Goal: Information Seeking & Learning: Find specific fact

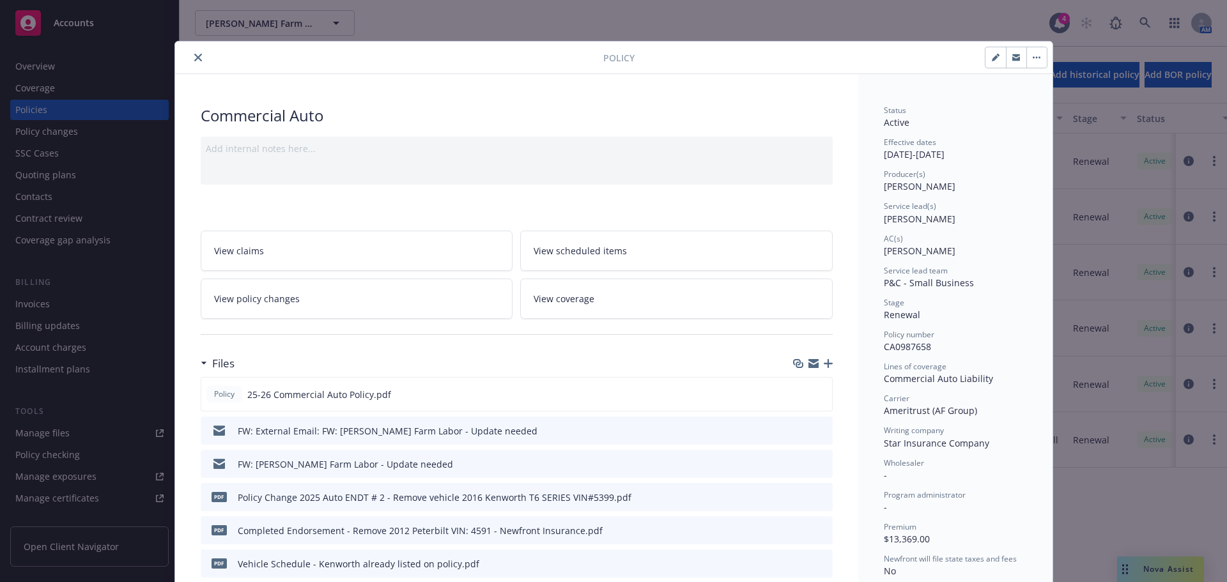
drag, startPoint x: 197, startPoint y: 54, endPoint x: 233, endPoint y: 65, distance: 37.4
click at [197, 54] on button "close" at bounding box center [197, 57] width 15 height 15
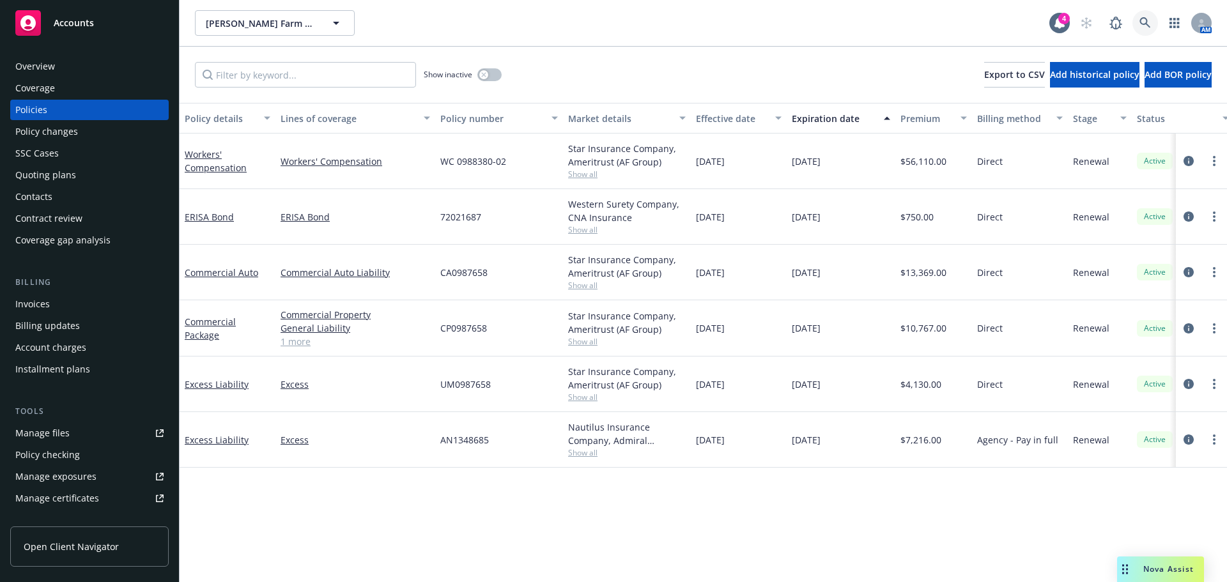
click at [1133, 20] on link at bounding box center [1145, 23] width 26 height 26
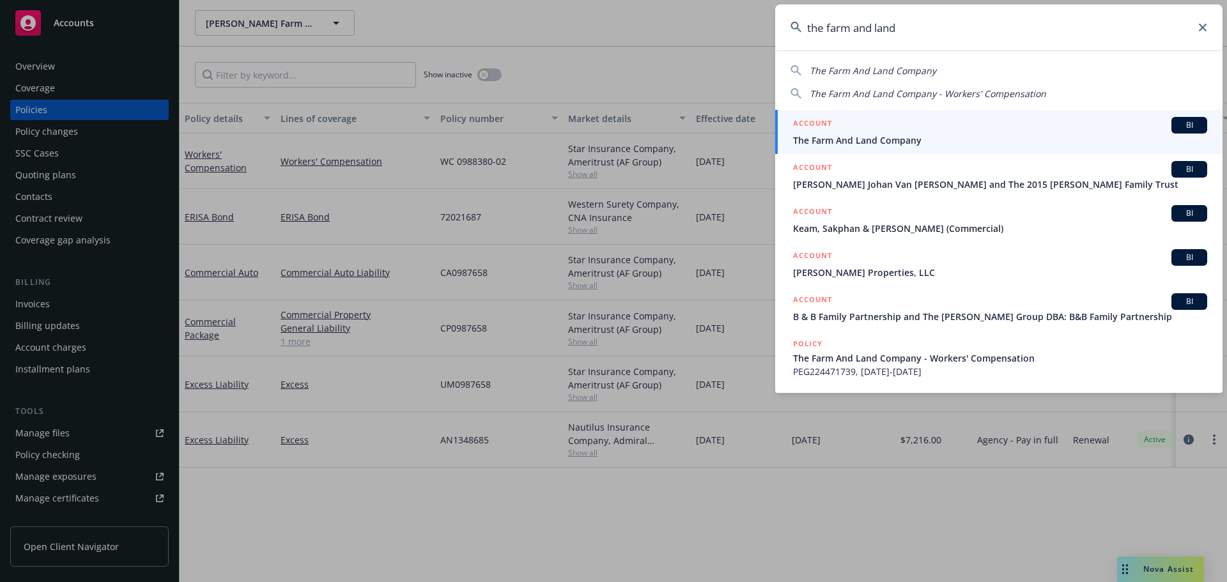
type input "the farm and land"
click at [895, 126] on div "ACCOUNT BI" at bounding box center [1000, 125] width 414 height 17
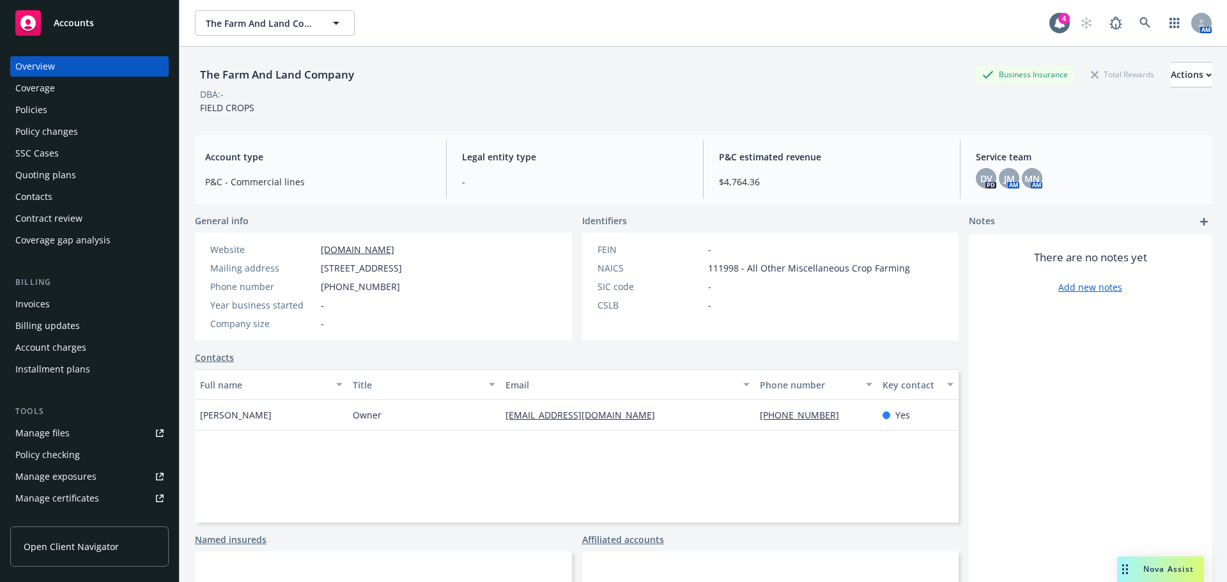
click at [91, 113] on div "Policies" at bounding box center [89, 110] width 148 height 20
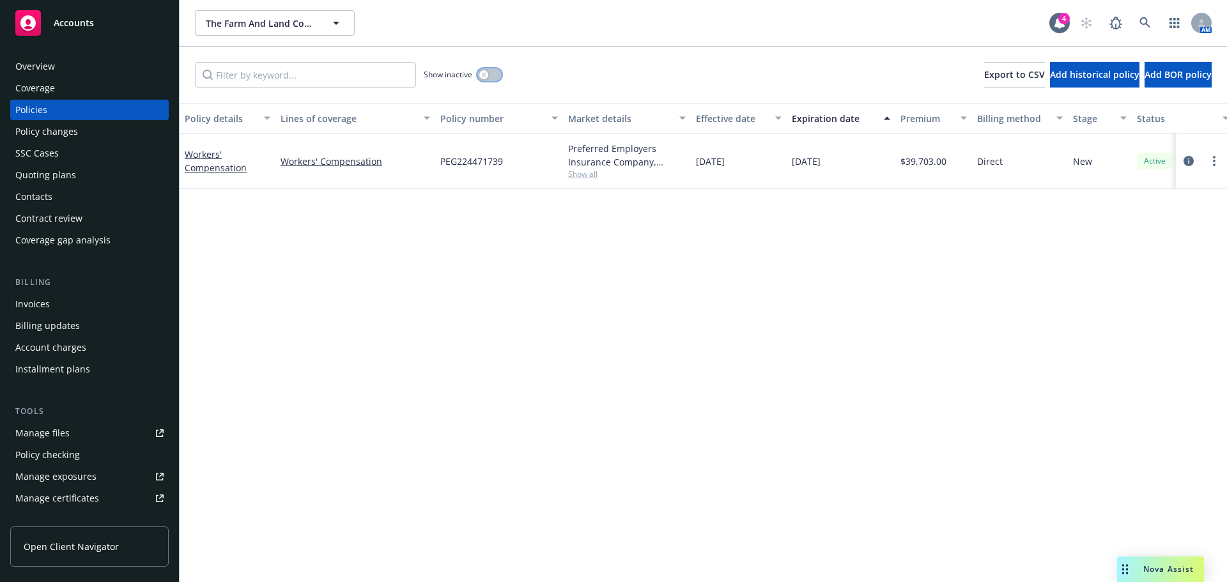
click at [479, 79] on button "button" at bounding box center [489, 74] width 24 height 13
click at [491, 77] on div "button" at bounding box center [494, 74] width 9 height 9
click at [586, 174] on span "Show all" at bounding box center [627, 174] width 118 height 11
click at [303, 286] on div "Policy details Lines of coverage Policy number Market details Effective date Ex…" at bounding box center [703, 342] width 1047 height 479
click at [52, 203] on div "Contacts" at bounding box center [89, 197] width 148 height 20
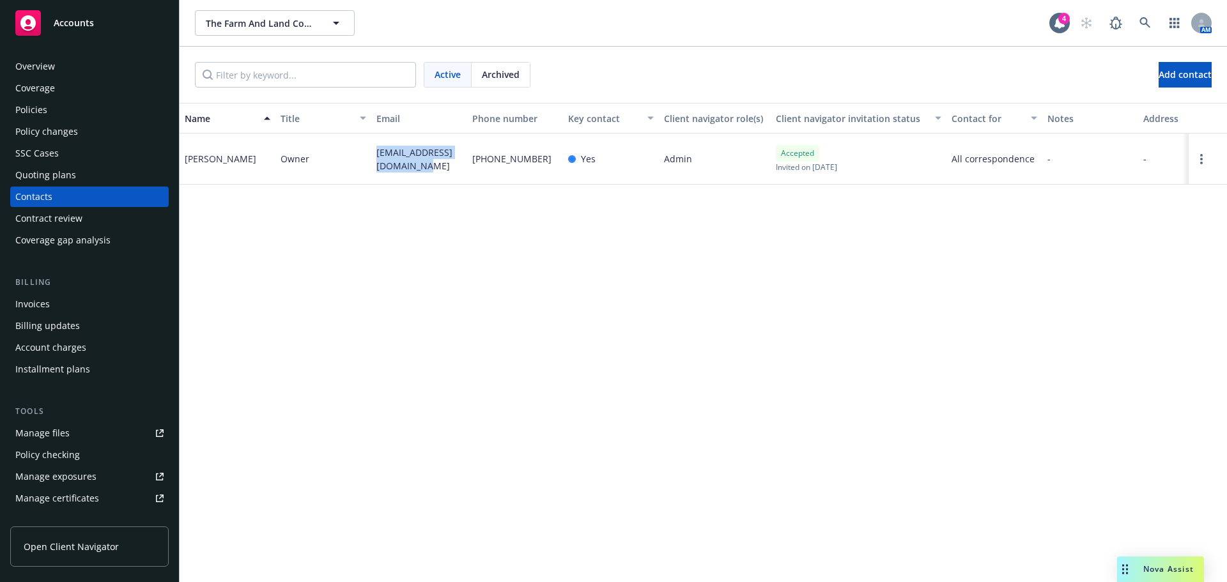
drag, startPoint x: 414, startPoint y: 167, endPoint x: 366, endPoint y: 152, distance: 50.1
click at [366, 152] on div "Brandon Silveira Owner office@farmandlandinc.com (559) 582-5644 Yes Admin Accep…" at bounding box center [703, 159] width 1047 height 51
copy div "office@farmandlandinc.com"
click at [65, 106] on div "Policies" at bounding box center [89, 110] width 148 height 20
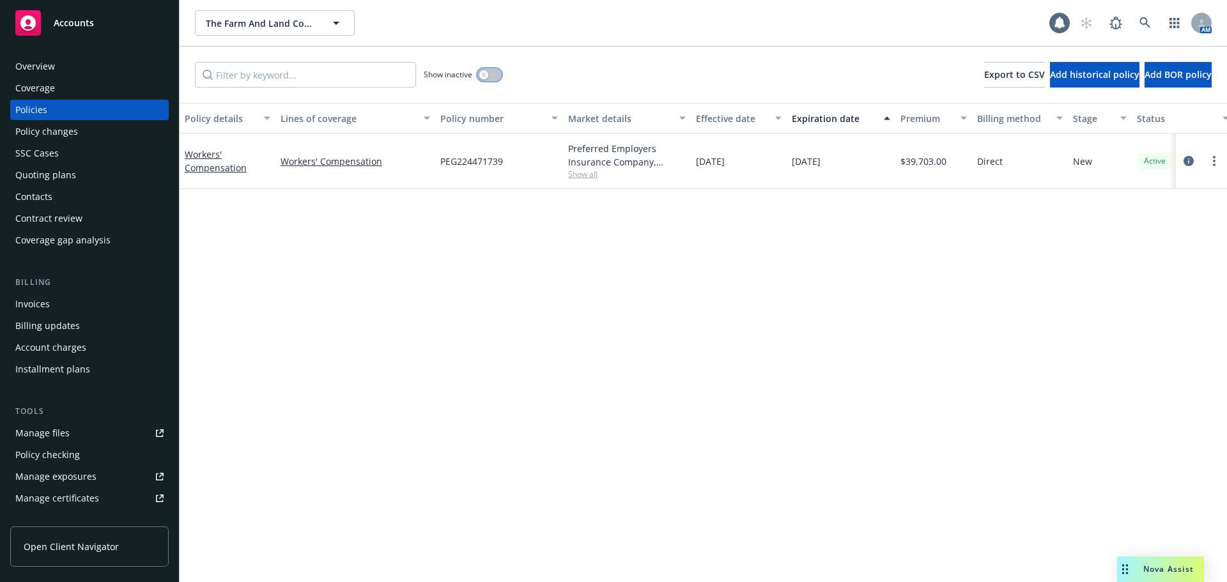
click at [486, 79] on button "button" at bounding box center [489, 74] width 24 height 13
click at [217, 165] on link "Workers' Compensation" at bounding box center [216, 161] width 62 height 26
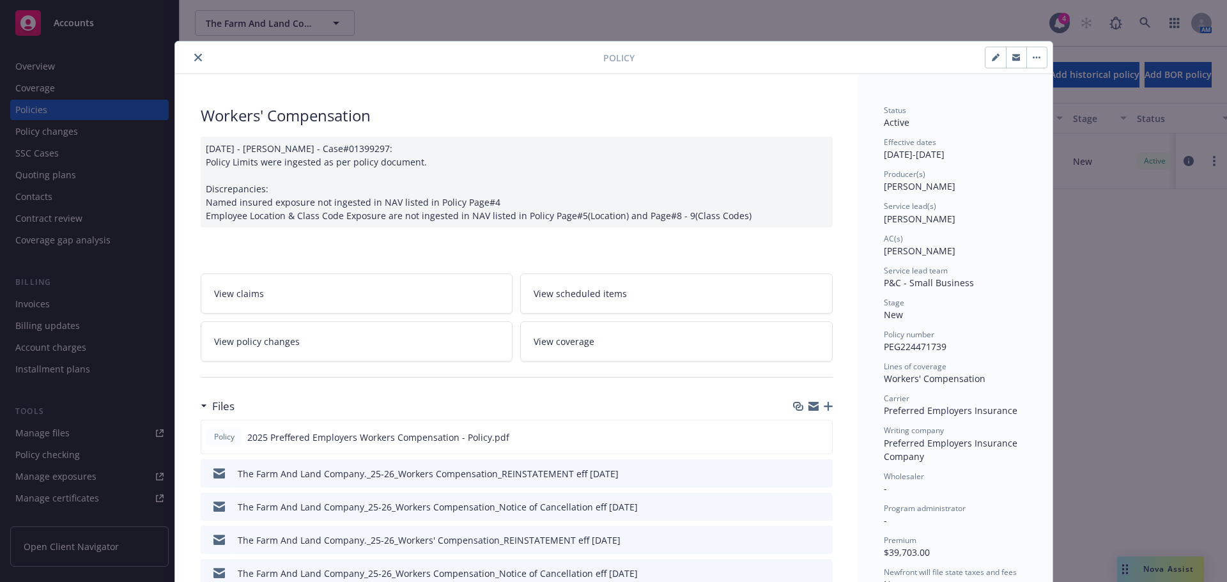
click at [194, 54] on icon "close" at bounding box center [198, 58] width 8 height 8
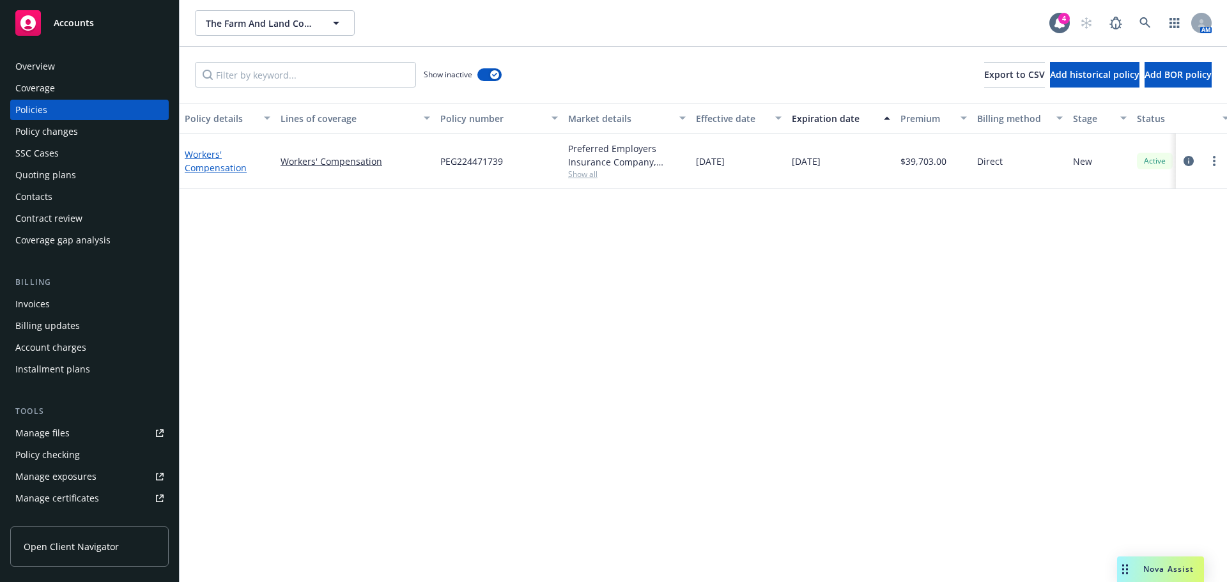
click at [206, 167] on link "Workers' Compensation" at bounding box center [216, 161] width 62 height 26
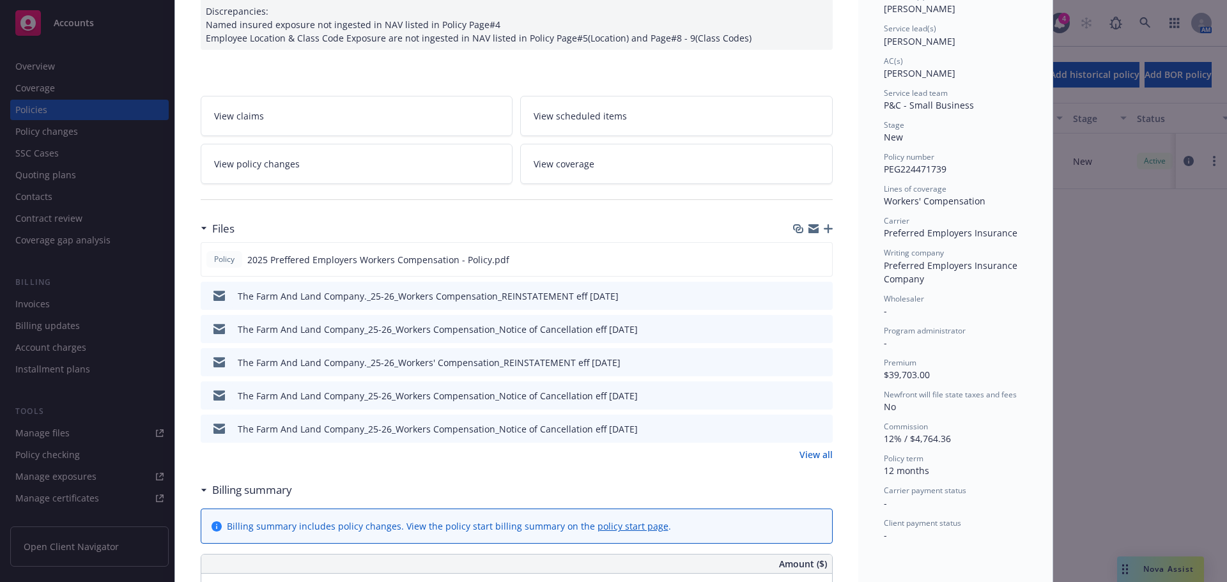
scroll to position [358, 0]
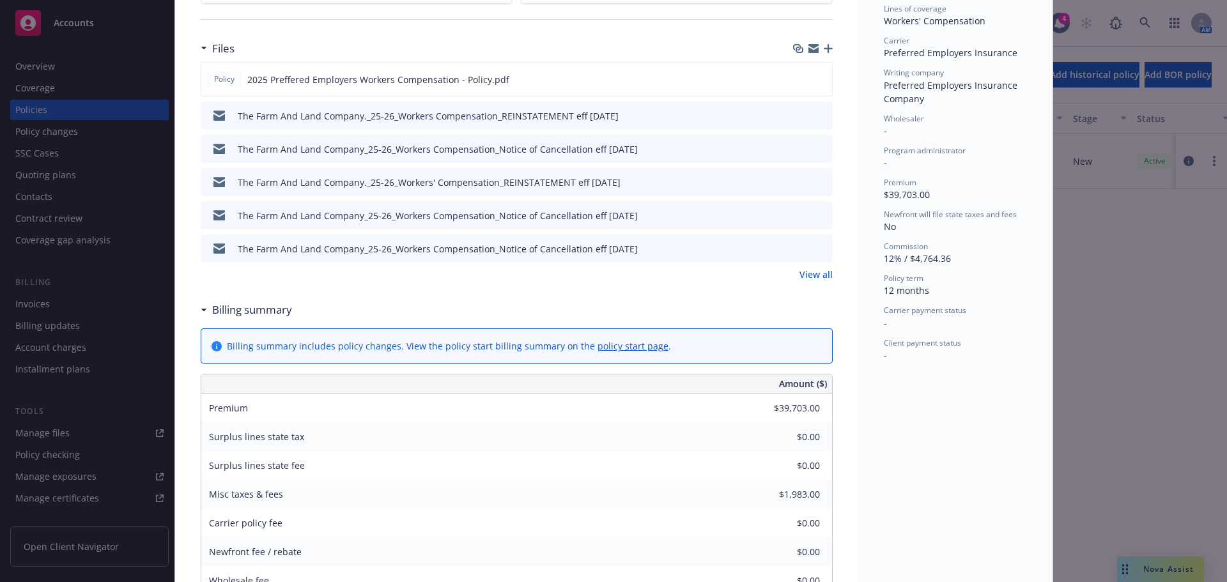
click at [805, 276] on link "View all" at bounding box center [815, 274] width 33 height 13
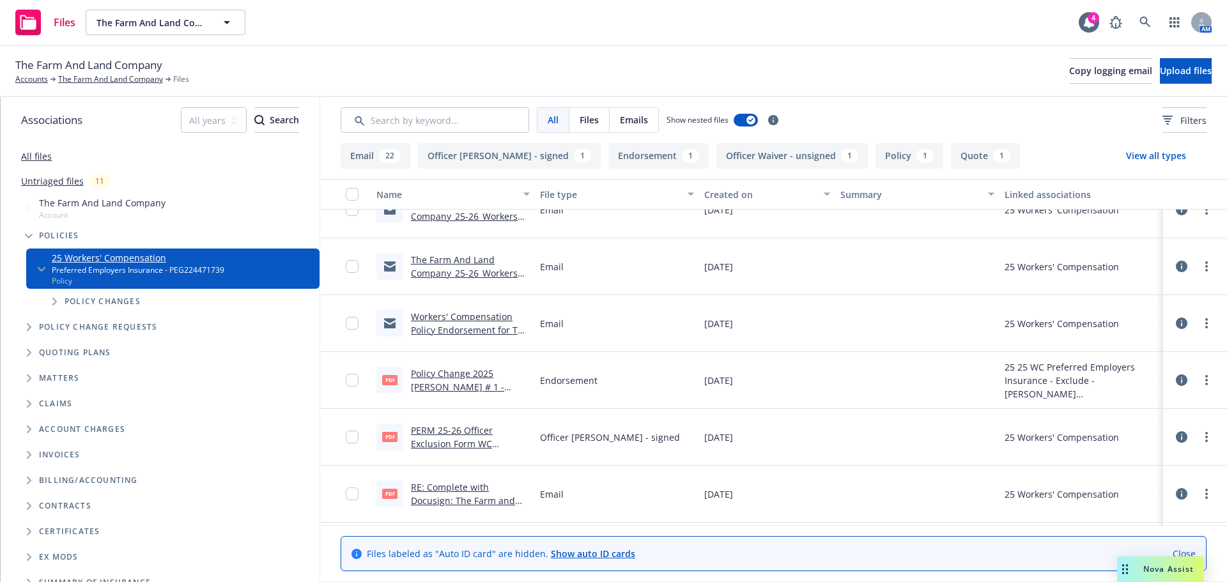
scroll to position [944, 0]
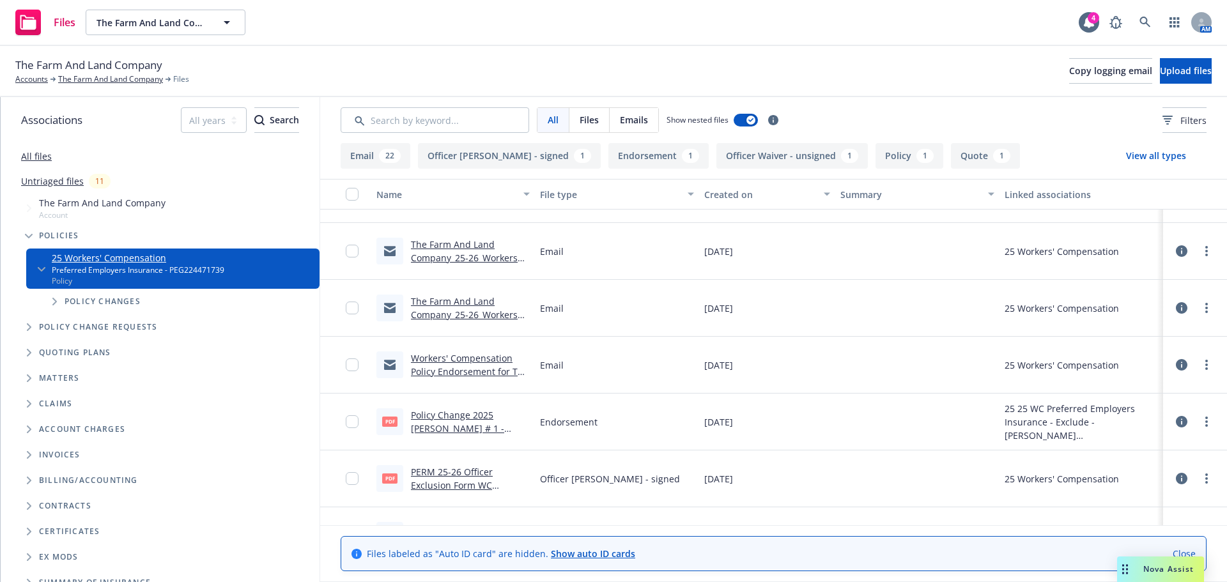
click at [25, 406] on span "Tree Example" at bounding box center [29, 404] width 20 height 20
click at [30, 402] on icon "Tree Example" at bounding box center [29, 404] width 8 height 5
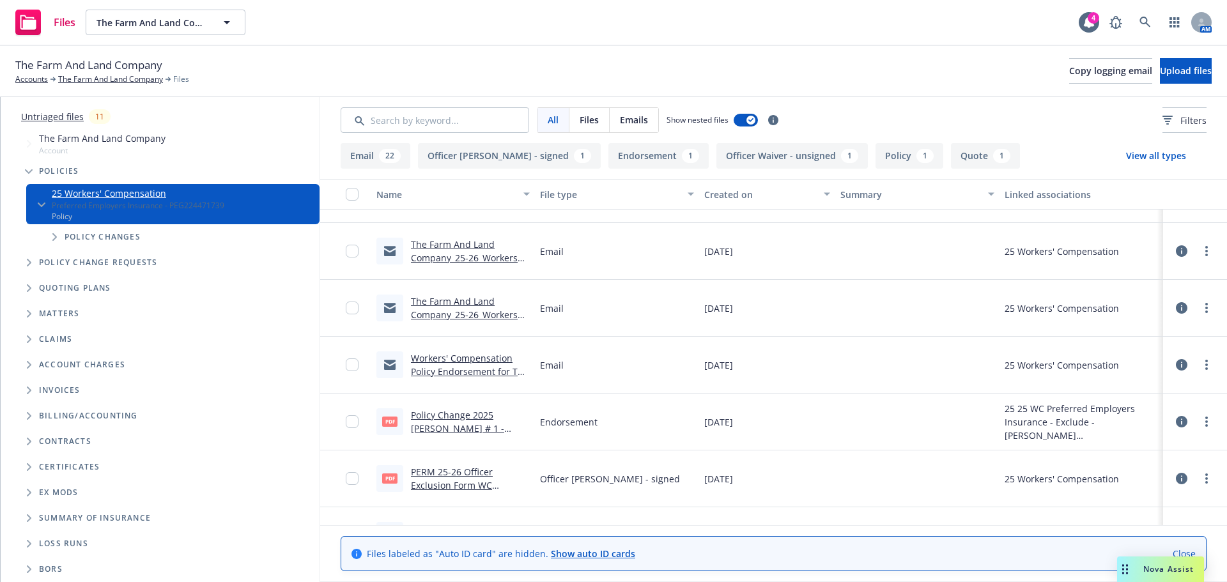
click at [26, 542] on span "Folder Tree Example" at bounding box center [29, 543] width 20 height 20
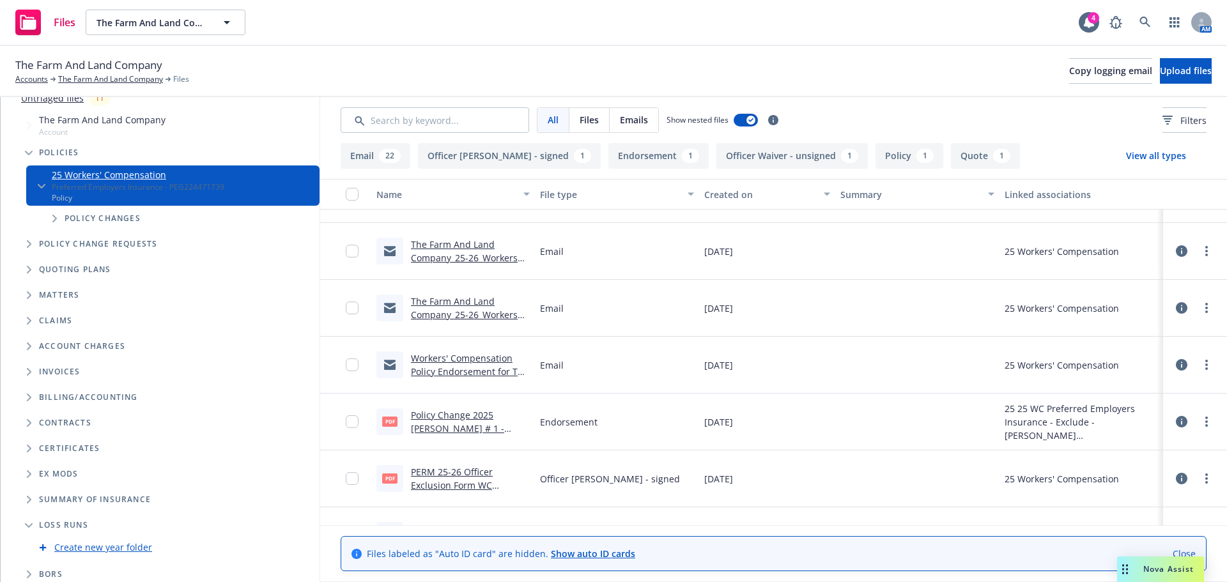
scroll to position [88, 0]
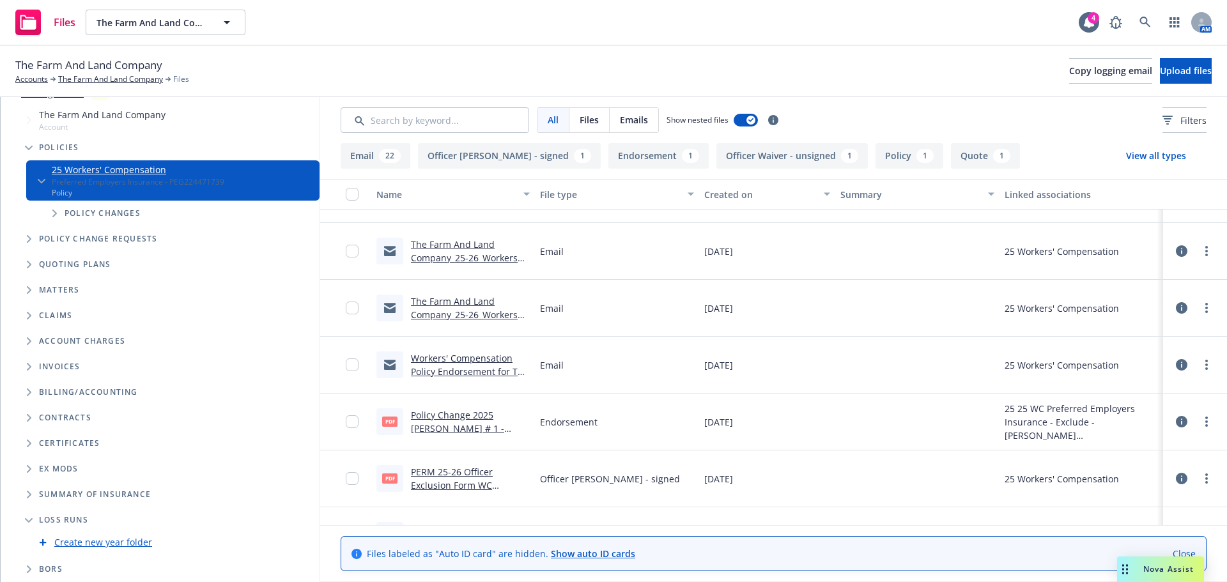
click at [28, 519] on icon "Folder Tree Example" at bounding box center [29, 520] width 8 height 5
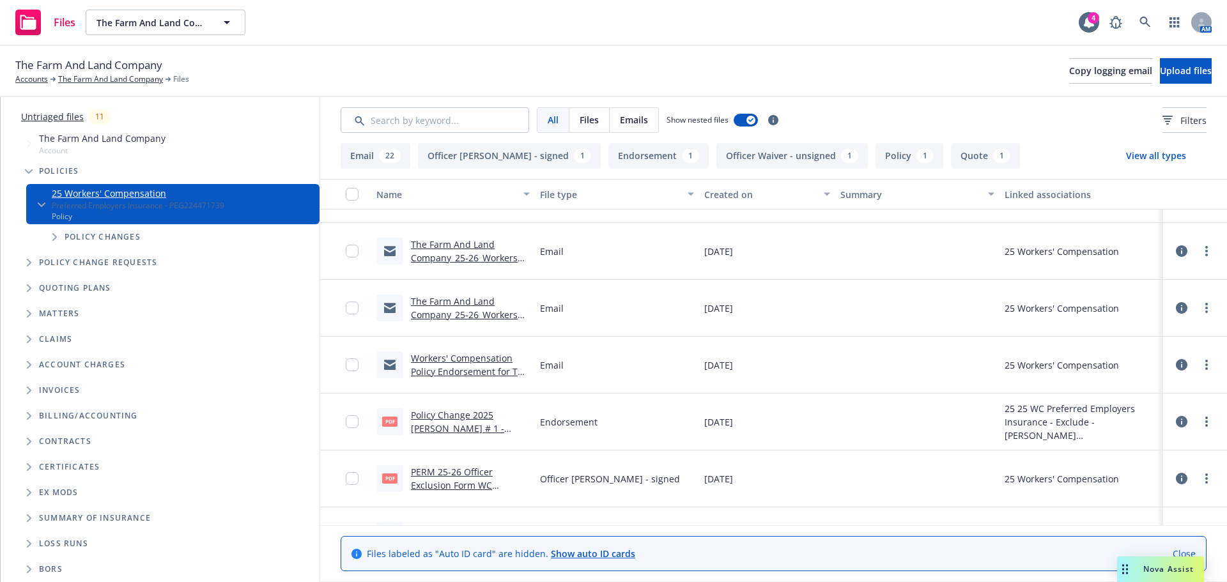
scroll to position [65, 0]
click at [75, 80] on link "The Farm And Land Company" at bounding box center [110, 78] width 105 height 11
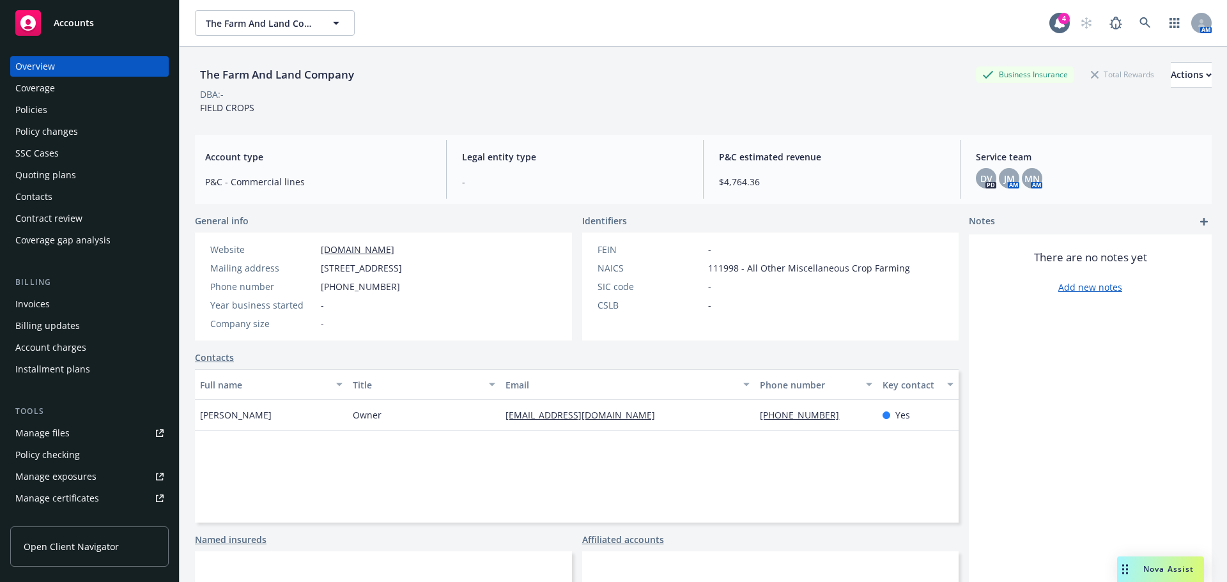
click at [75, 173] on div "Quoting plans" at bounding box center [89, 175] width 148 height 20
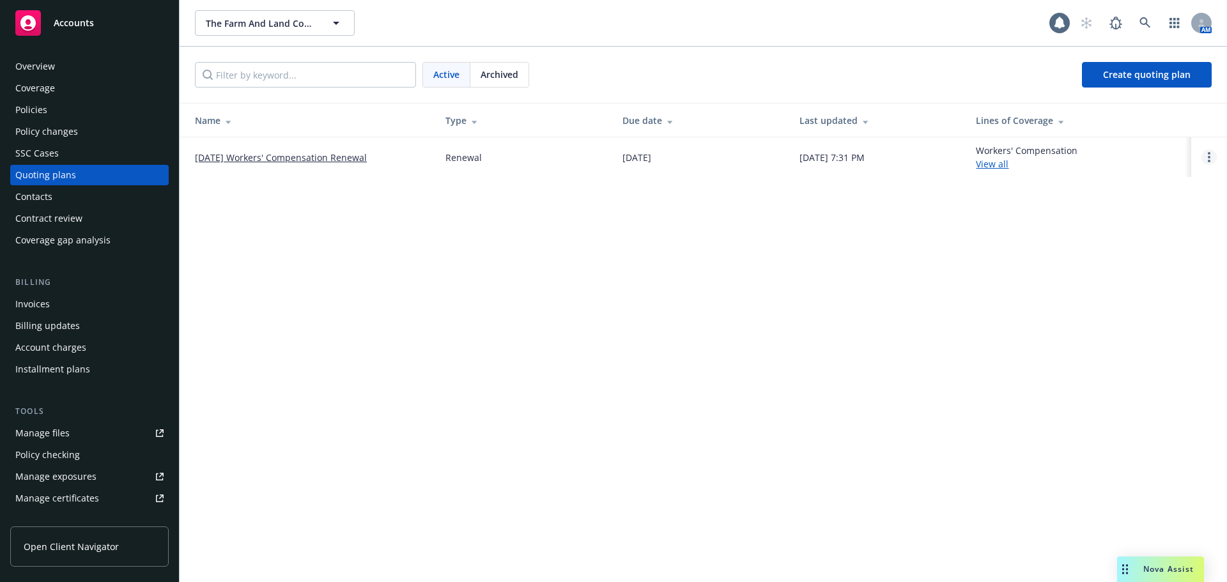
click at [1214, 156] on link "Open options" at bounding box center [1208, 156] width 15 height 15
click at [1137, 68] on span "Copy logging email" at bounding box center [1143, 71] width 112 height 12
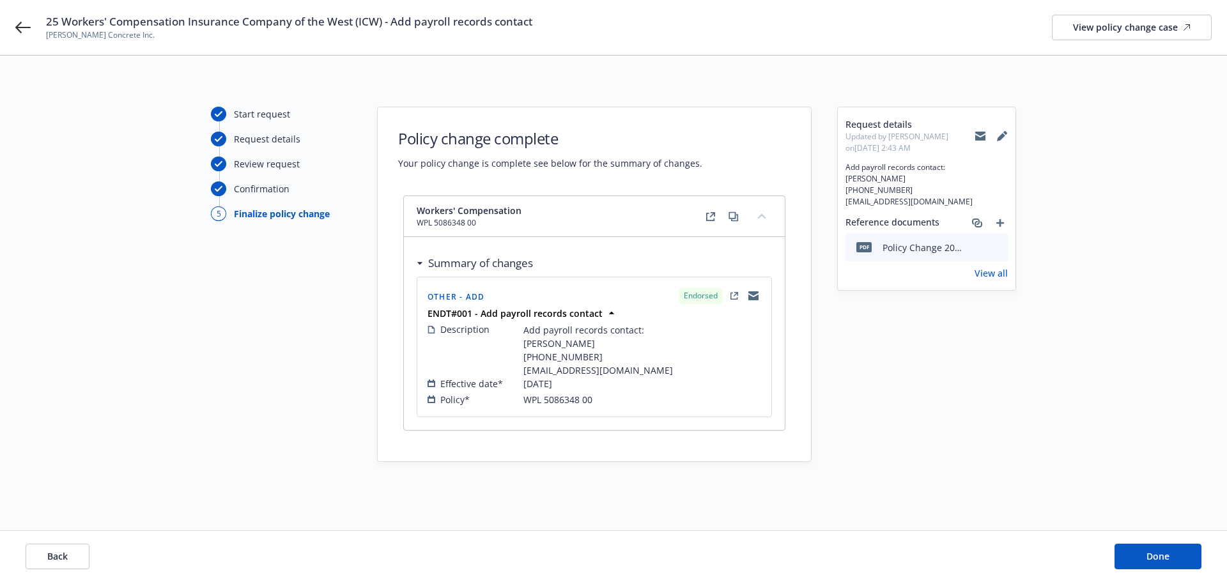
click at [979, 135] on icon at bounding box center [980, 136] width 10 height 10
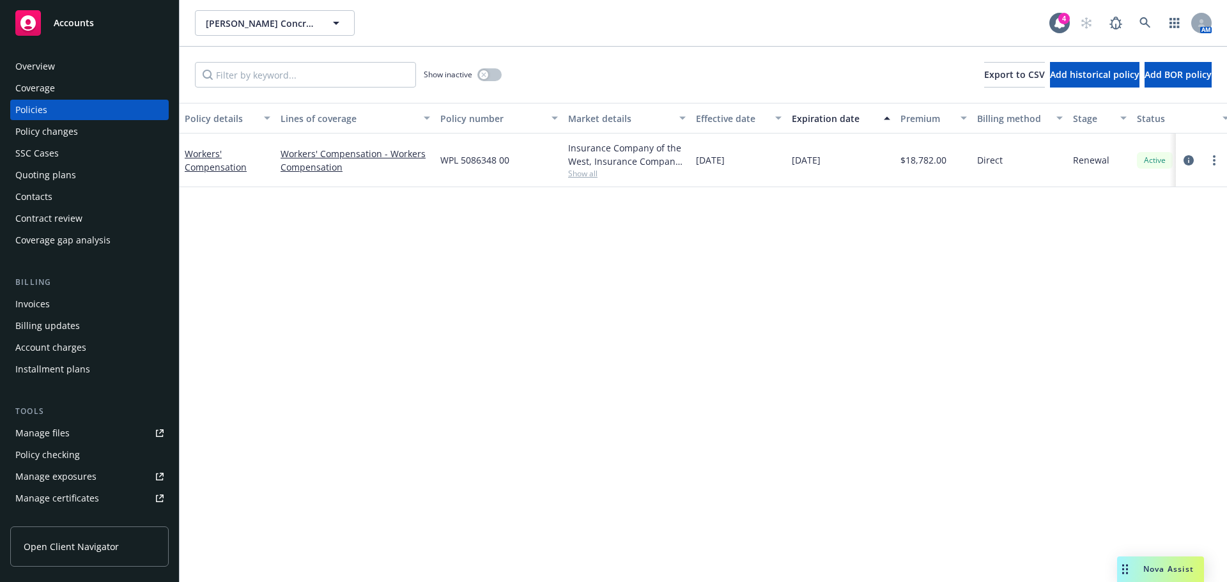
click at [84, 194] on div "Contacts" at bounding box center [89, 197] width 148 height 20
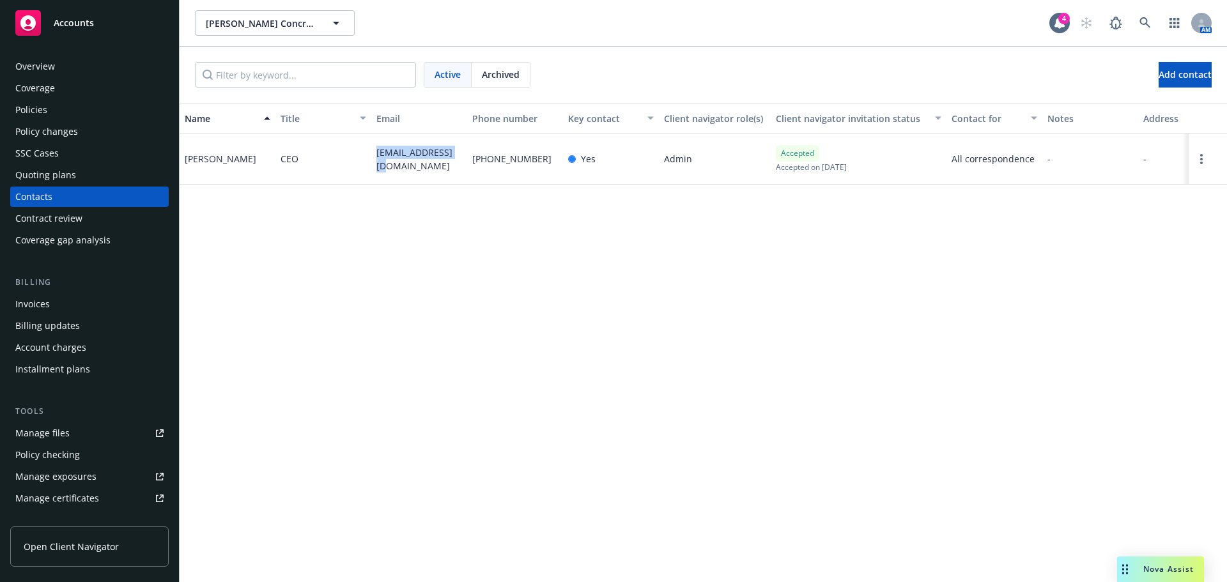
drag, startPoint x: 454, startPoint y: 161, endPoint x: 373, endPoint y: 166, distance: 80.7
click at [373, 166] on div "[EMAIL_ADDRESS][DOMAIN_NAME]" at bounding box center [419, 159] width 96 height 51
copy span "[EMAIL_ADDRESS][DOMAIN_NAME]"
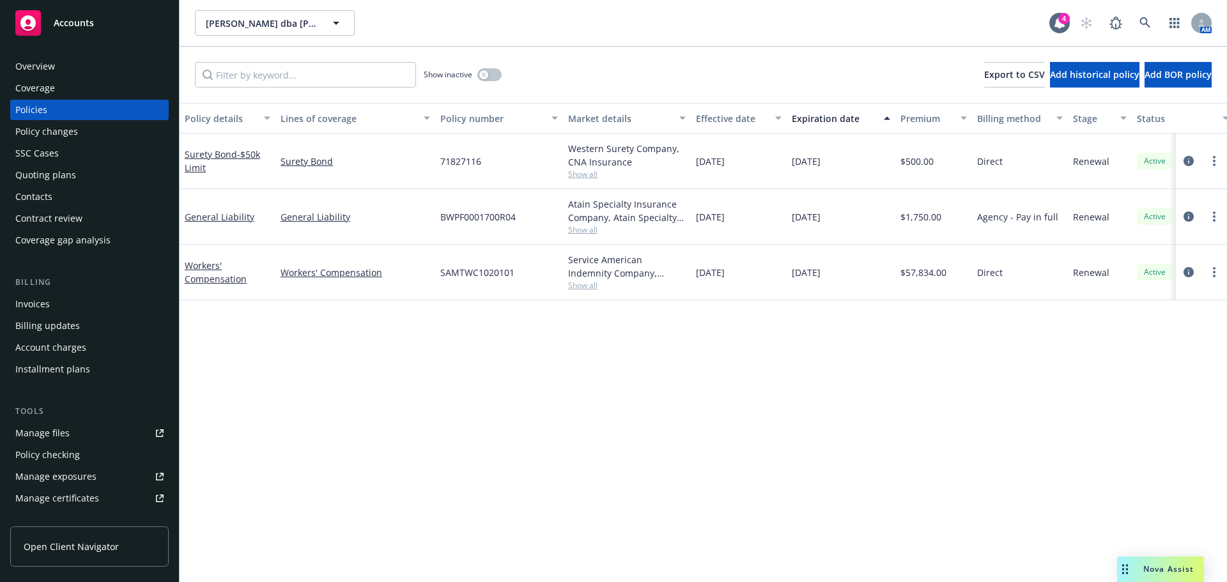
click at [576, 287] on span "Show all" at bounding box center [627, 285] width 118 height 11
click at [325, 416] on div "Policy details Lines of coverage Policy number Market details Effective date Ex…" at bounding box center [703, 342] width 1047 height 479
click at [199, 282] on link "Workers' Compensation" at bounding box center [216, 272] width 62 height 26
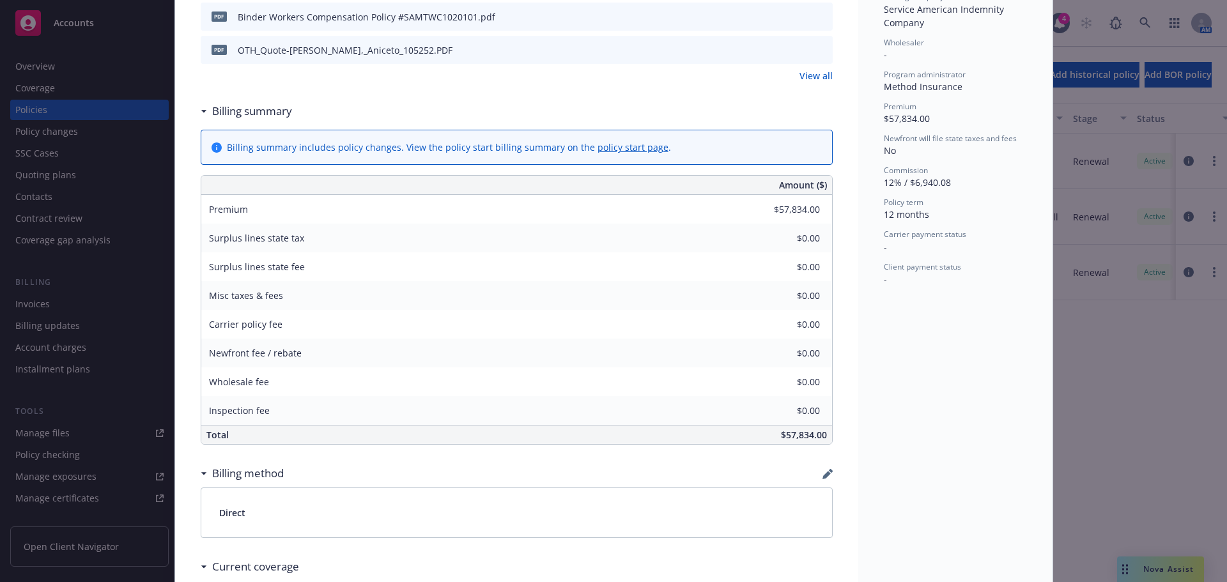
scroll to position [192, 0]
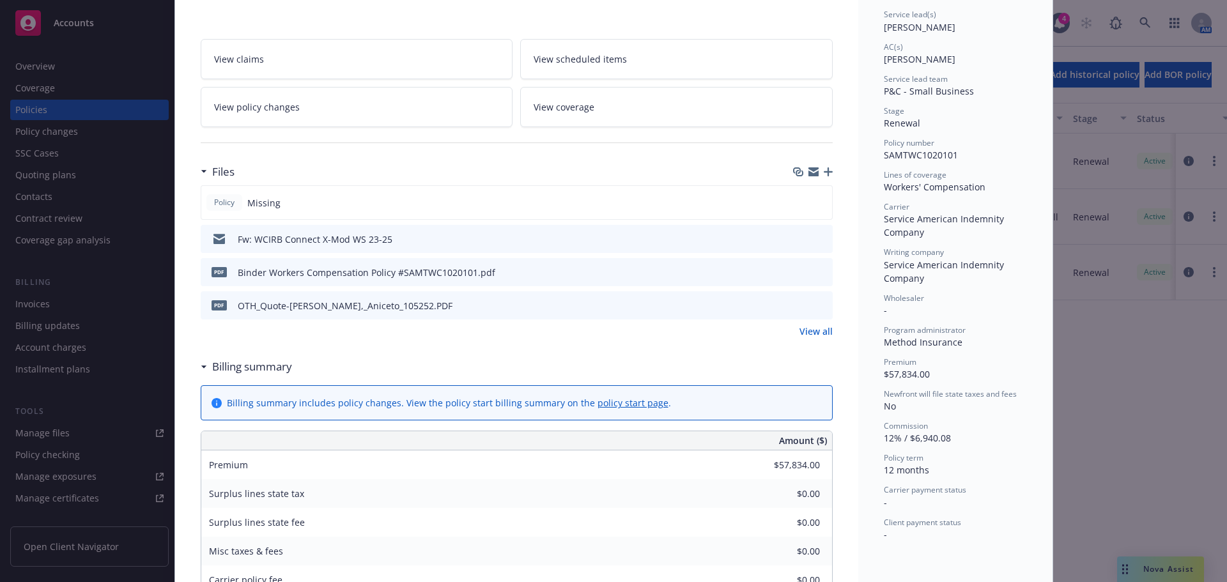
click at [811, 332] on link "View all" at bounding box center [815, 331] width 33 height 13
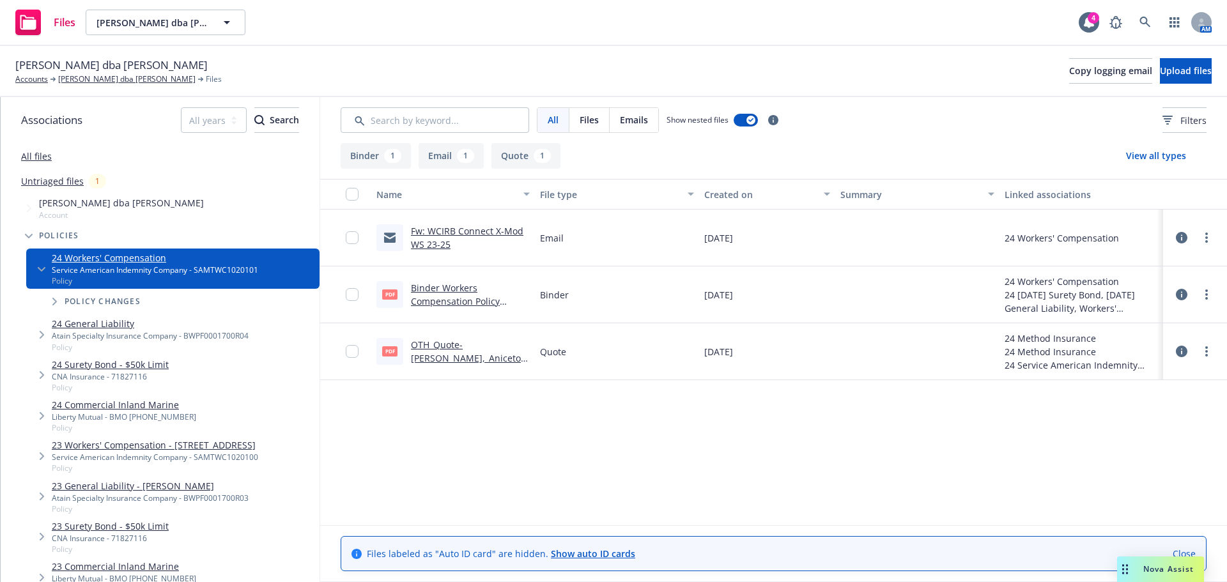
click at [430, 356] on link "OTH_Quote-[PERSON_NAME],_Aniceto_105252.PDF" at bounding box center [470, 358] width 119 height 39
click at [1147, 24] on icon at bounding box center [1144, 22] width 11 height 11
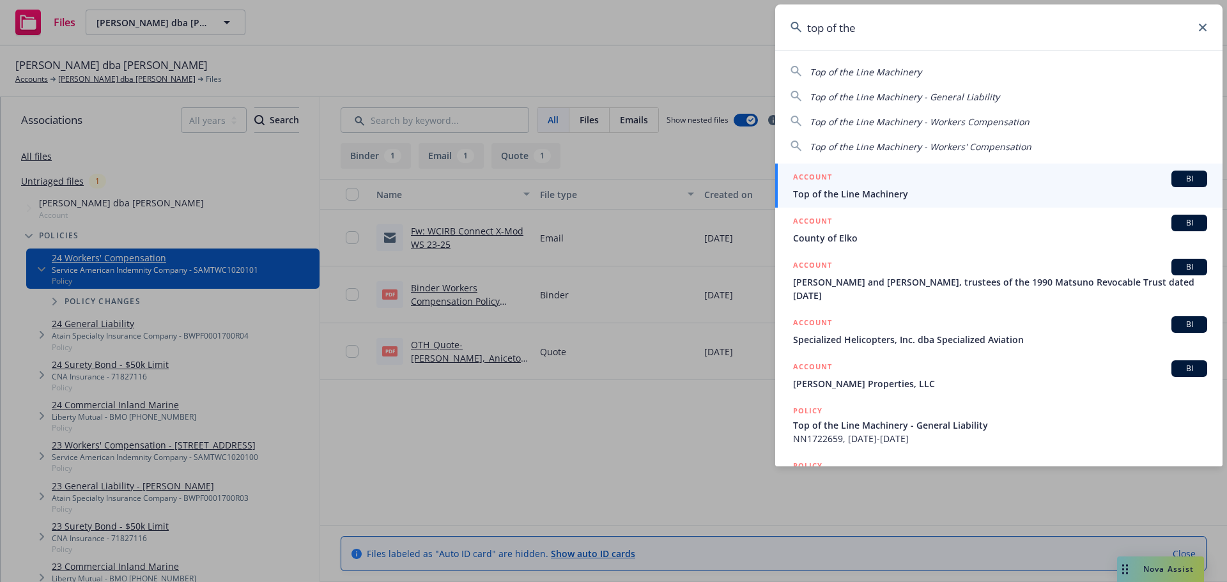
type input "top of the"
click at [866, 172] on div "ACCOUNT BI" at bounding box center [1000, 179] width 414 height 17
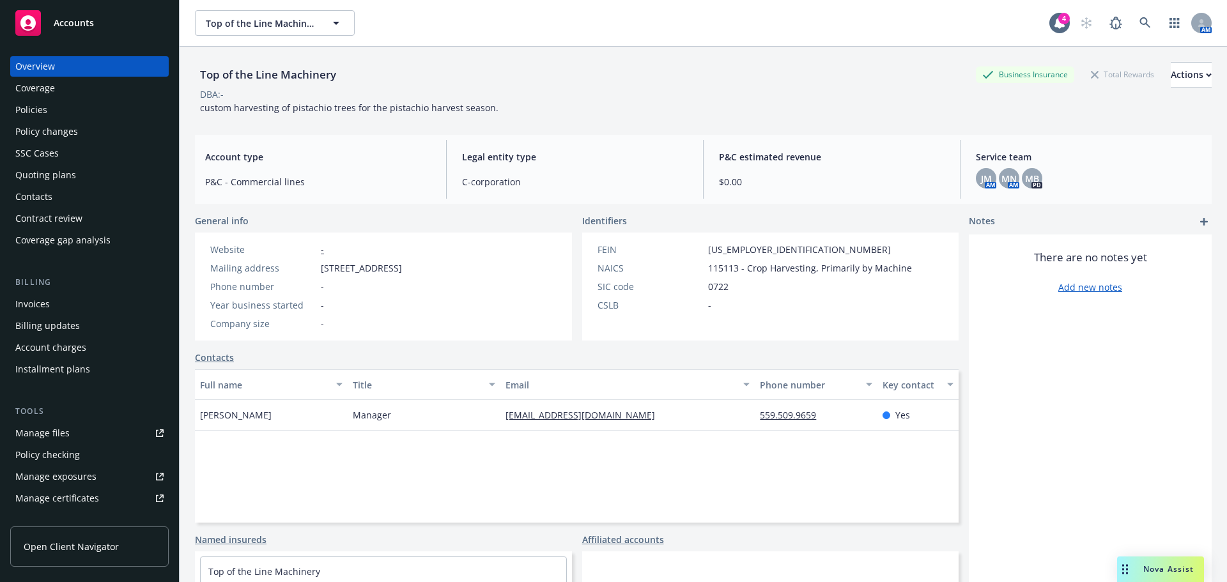
click at [83, 105] on div "Policies" at bounding box center [89, 110] width 148 height 20
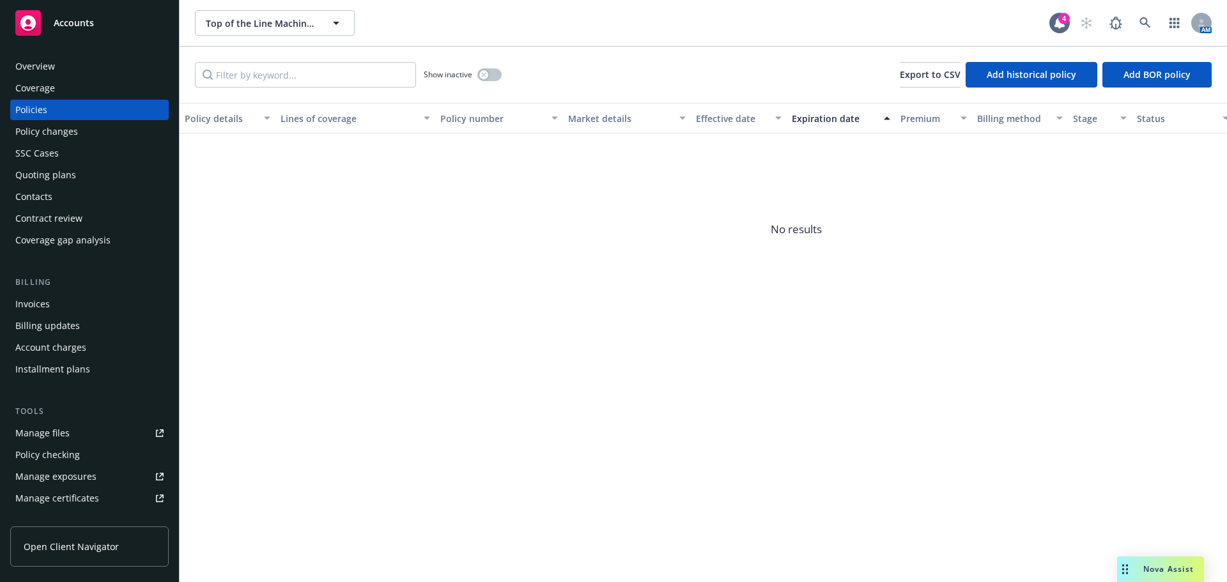
click at [473, 75] on div "Show inactive" at bounding box center [463, 75] width 78 height 26
click at [480, 74] on div "button" at bounding box center [483, 74] width 9 height 9
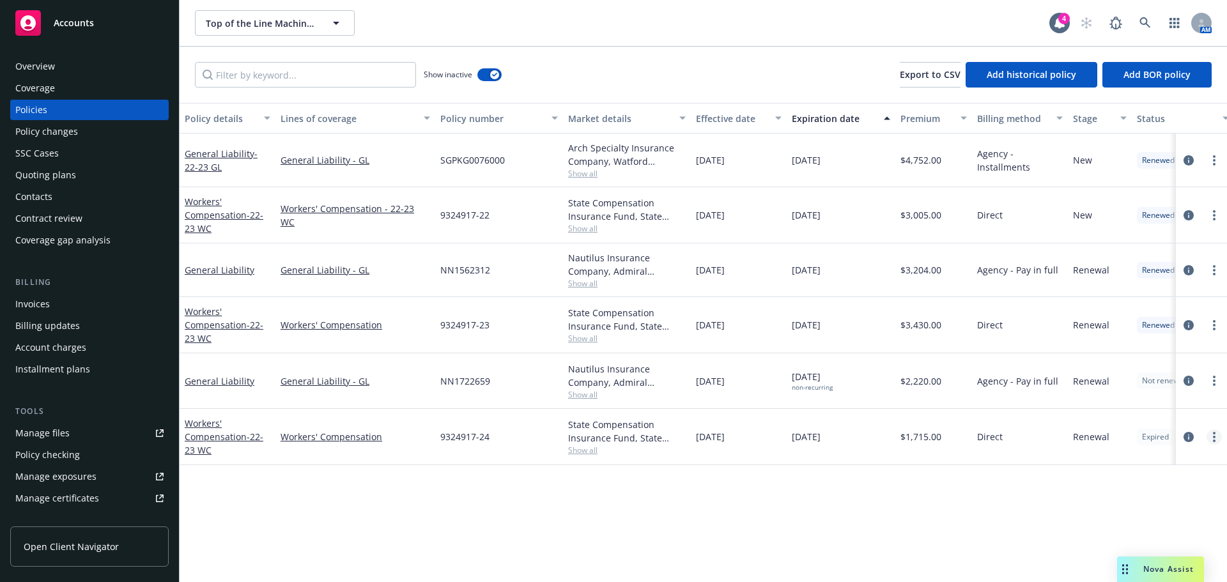
click at [1209, 438] on link "more" at bounding box center [1213, 436] width 15 height 15
click at [1143, 302] on link "End policy" at bounding box center [1151, 293] width 150 height 26
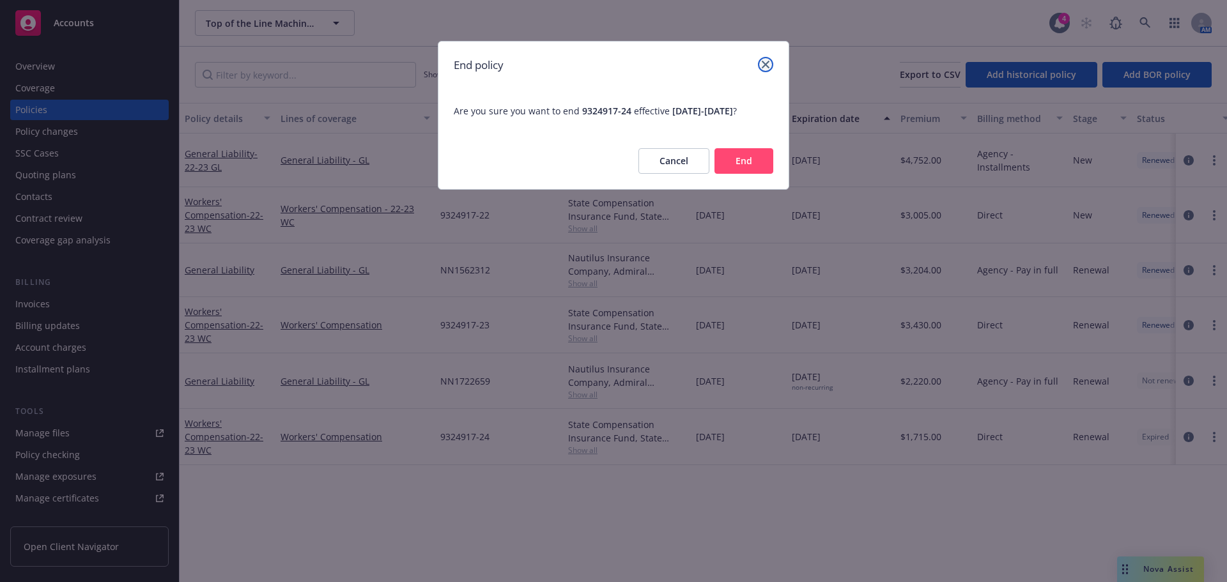
click at [762, 65] on icon "close" at bounding box center [765, 65] width 8 height 8
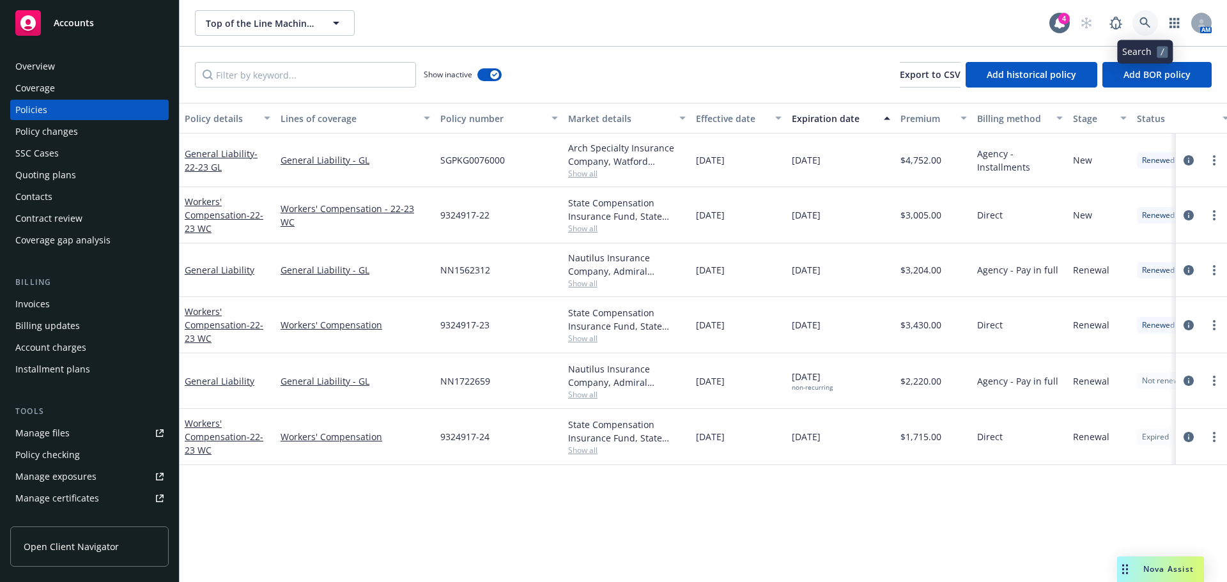
click at [1149, 24] on icon at bounding box center [1144, 22] width 11 height 11
click at [570, 109] on button "Market details" at bounding box center [627, 118] width 128 height 31
click at [1141, 27] on icon at bounding box center [1144, 22] width 11 height 11
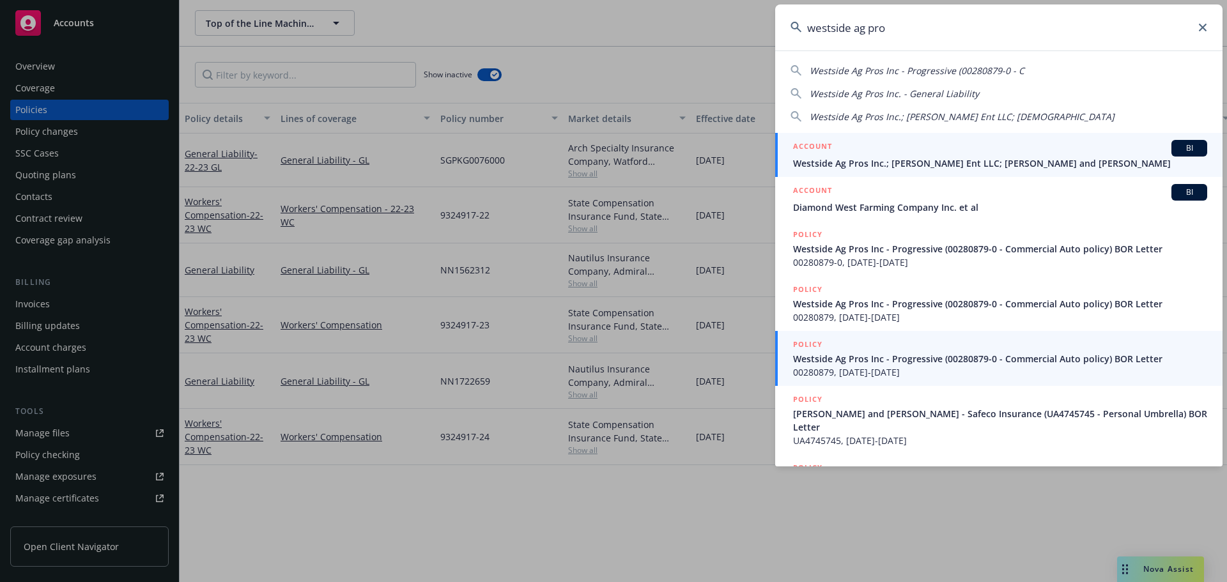
type input "westside ag pro"
click at [881, 154] on div "ACCOUNT BI" at bounding box center [1000, 148] width 414 height 17
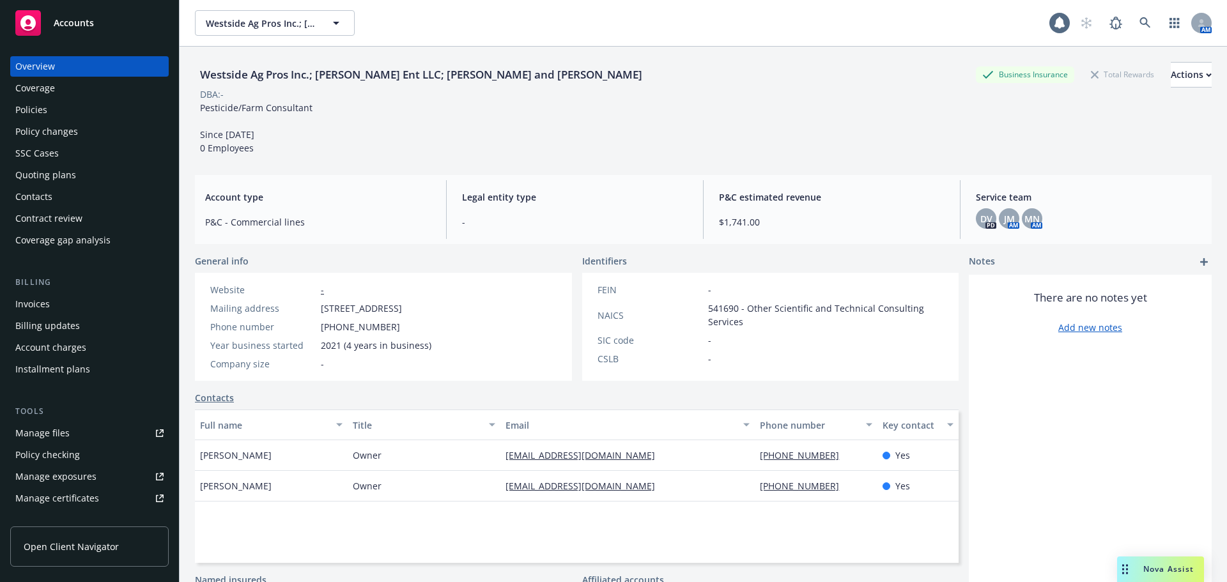
click at [57, 113] on div "Policies" at bounding box center [89, 110] width 148 height 20
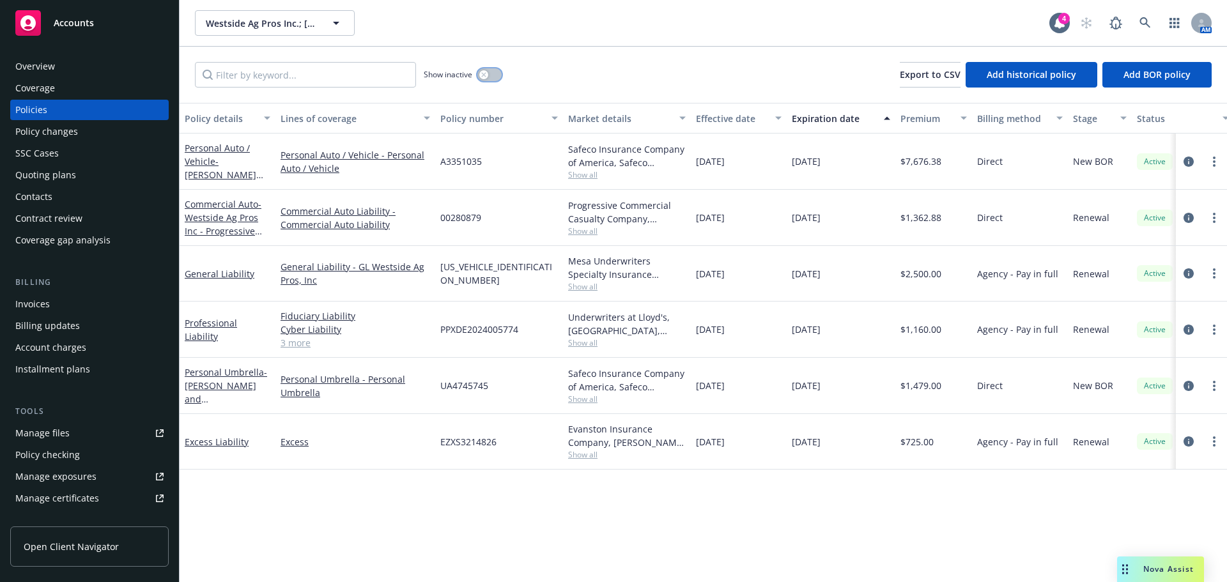
click at [482, 76] on icon "button" at bounding box center [483, 74] width 5 height 5
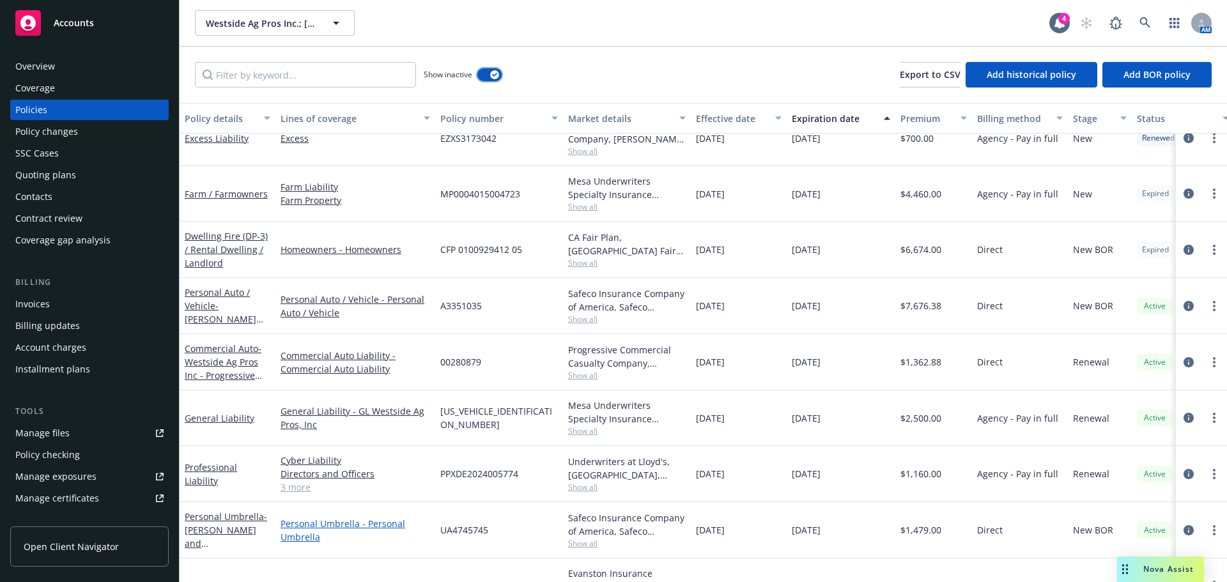
scroll to position [576, 0]
